Goal: Task Accomplishment & Management: Use online tool/utility

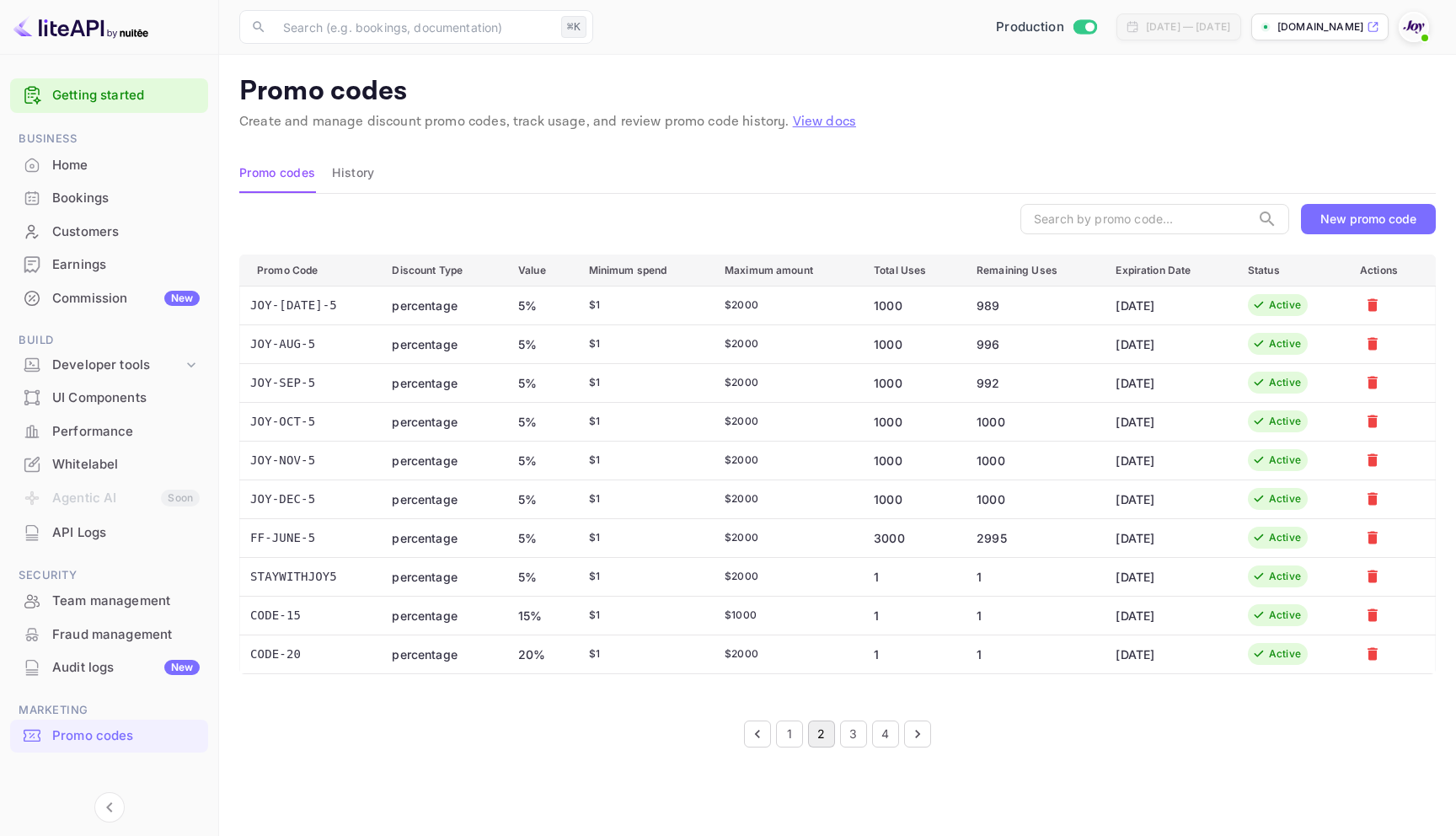
click at [1396, 205] on button "New promo code" at bounding box center [1368, 219] width 135 height 31
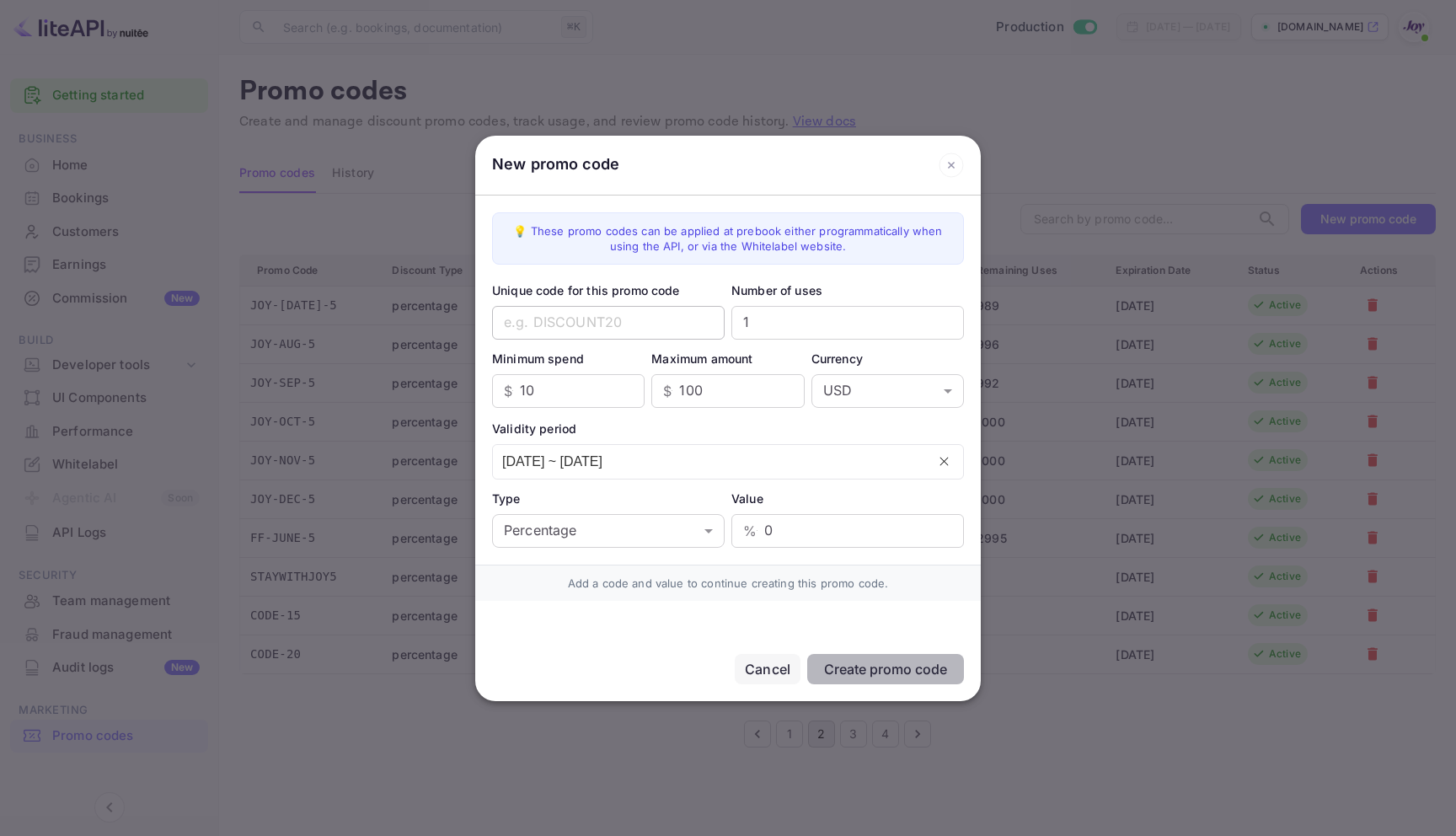
click at [590, 320] on input "text" at bounding box center [608, 322] width 233 height 33
type input "CODE5"
click at [784, 321] on input "1" at bounding box center [848, 322] width 233 height 33
type input "100"
click at [546, 393] on input "10" at bounding box center [582, 390] width 125 height 33
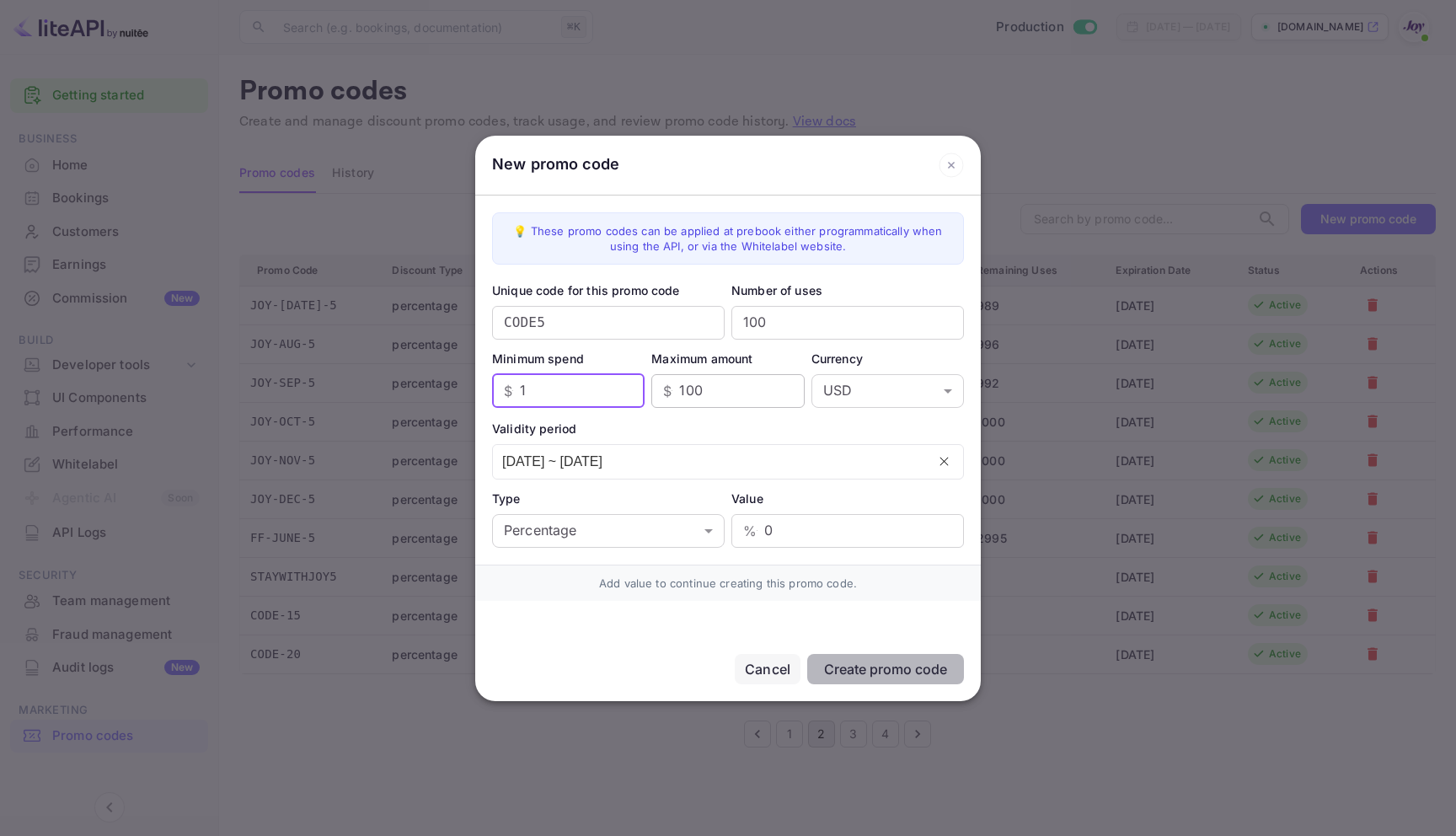
type input "1"
click at [766, 386] on input "100" at bounding box center [741, 390] width 125 height 33
drag, startPoint x: 719, startPoint y: 384, endPoint x: 666, endPoint y: 388, distance: 53.2
click at [666, 388] on div "$ 100 ​" at bounding box center [728, 390] width 153 height 33
type input "2000"
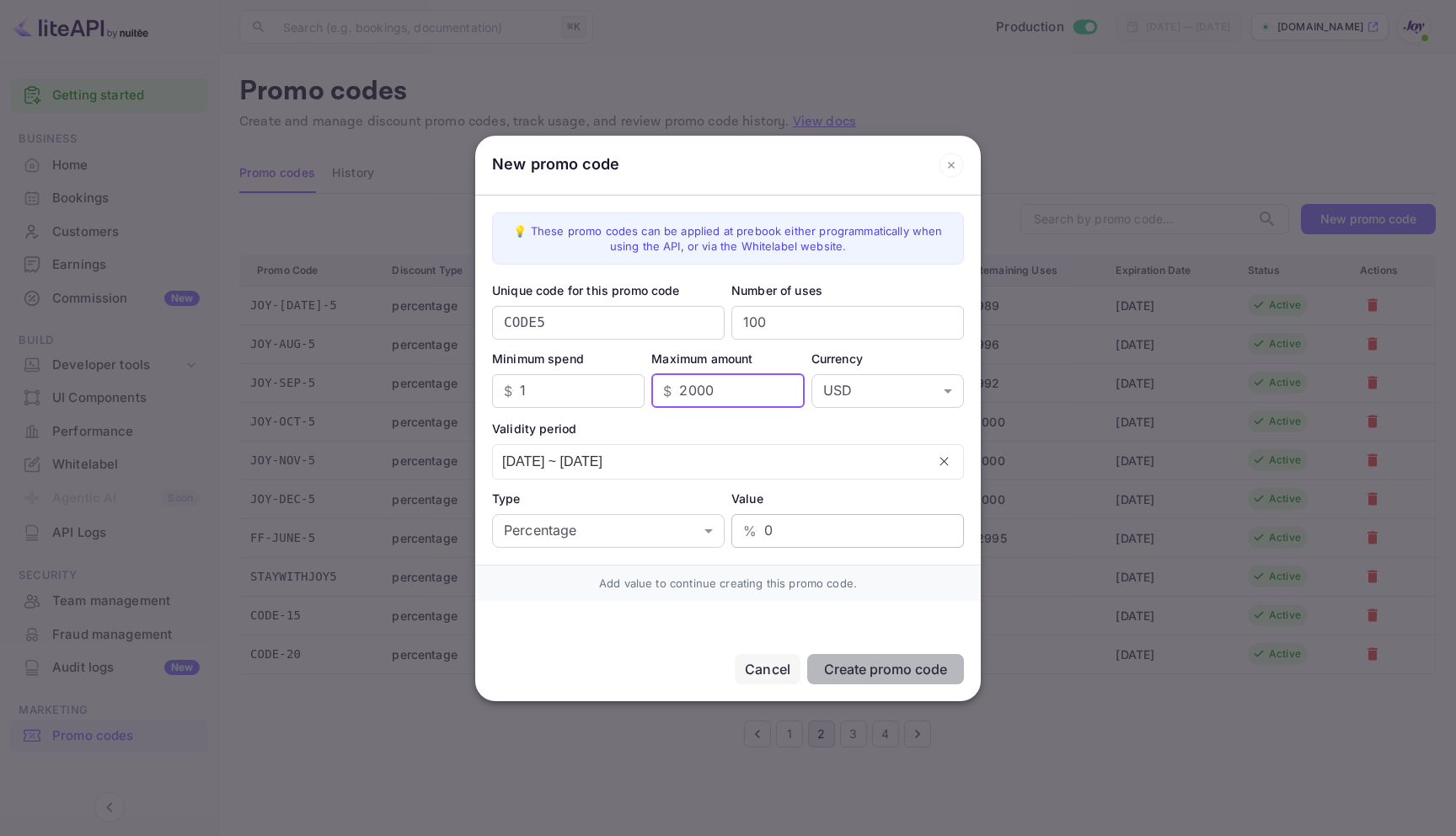
click at [813, 528] on input "0" at bounding box center [864, 530] width 200 height 33
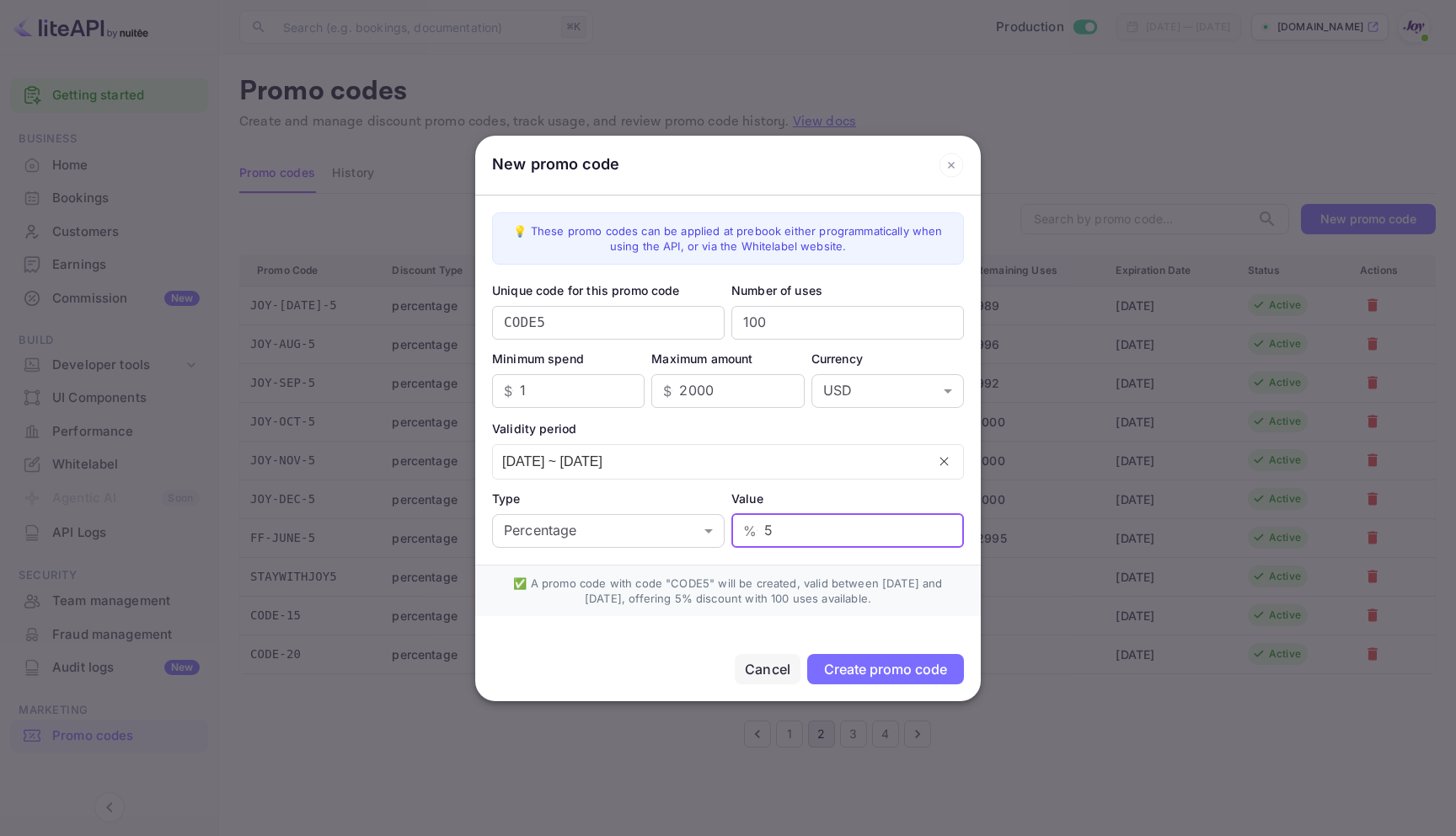
type input "5"
click at [907, 672] on div "Create promo code" at bounding box center [885, 669] width 123 height 17
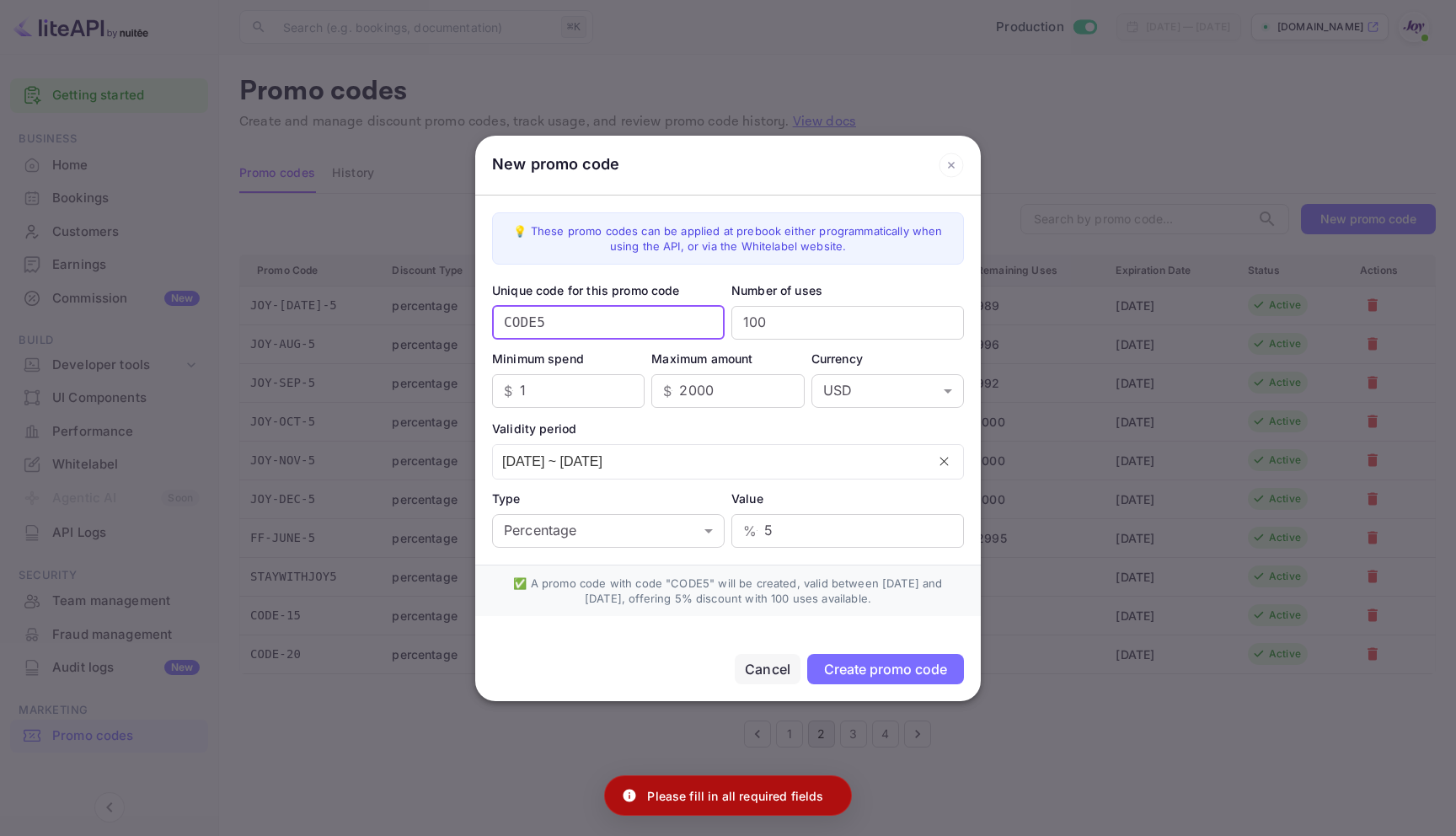
click at [556, 314] on input "CODE5" at bounding box center [608, 322] width 233 height 33
type input "CODE5!"
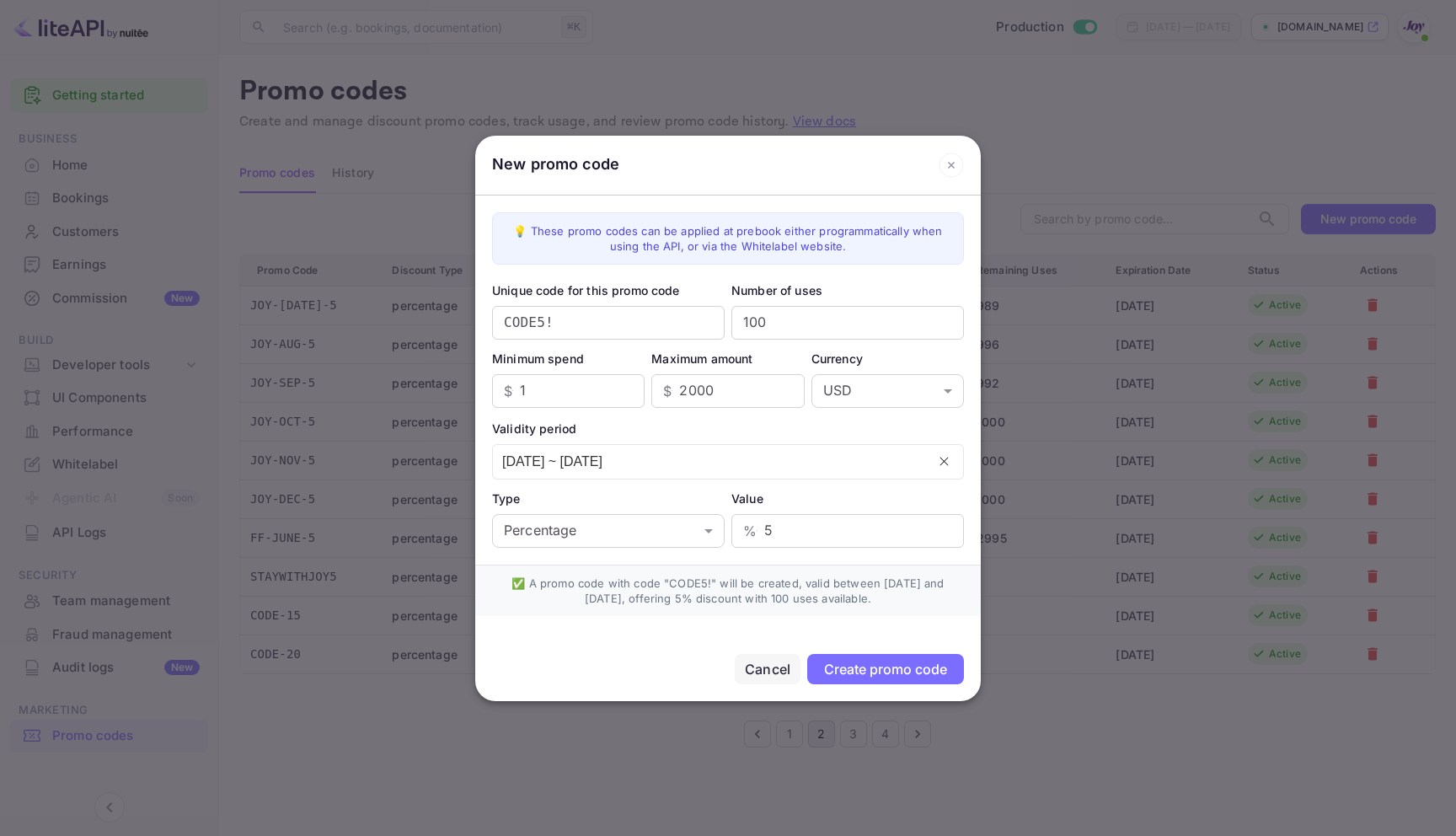
click at [869, 675] on div "Create promo code" at bounding box center [885, 669] width 123 height 17
